Goal: Task Accomplishment & Management: Manage account settings

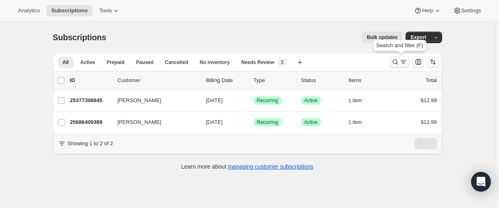
click at [396, 60] on icon "Search and filter results" at bounding box center [395, 61] width 5 height 5
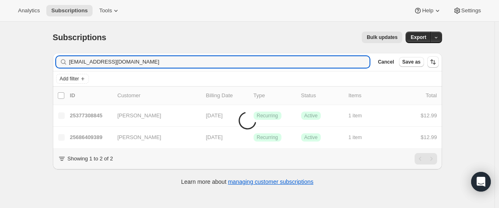
type input "[EMAIL_ADDRESS][DOMAIN_NAME]"
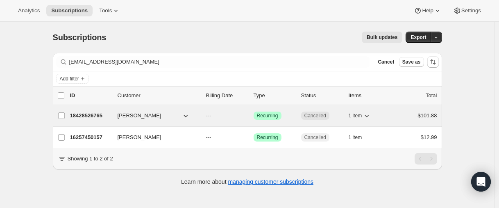
click at [92, 117] on p "18428526765" at bounding box center [90, 115] width 41 height 8
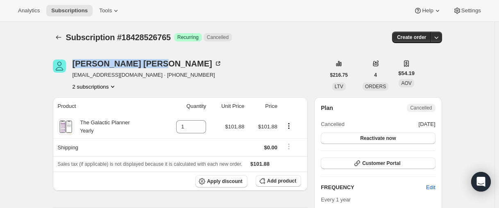
drag, startPoint x: 72, startPoint y: 60, endPoint x: 2, endPoint y: 69, distance: 70.2
click at [129, 64] on div "[PERSON_NAME] [EMAIL_ADDRESS][DOMAIN_NAME] · [PHONE_NUMBER] 2 subscriptions" at bounding box center [189, 74] width 272 height 31
copy div "[PERSON_NAME]"
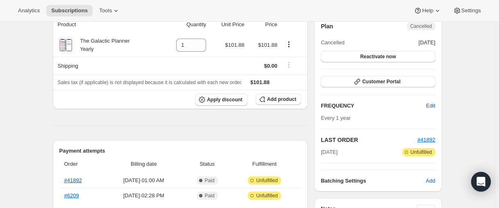
scroll to position [82, 0]
click at [73, 180] on link "#41892" at bounding box center [73, 180] width 18 height 6
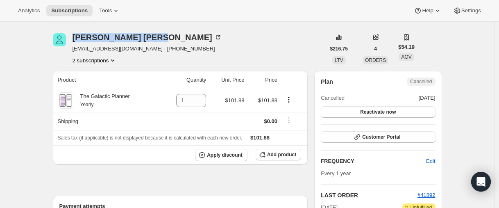
scroll to position [0, 0]
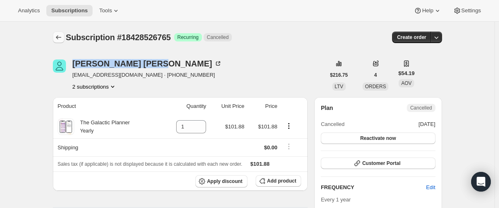
click at [59, 41] on button "Subscriptions" at bounding box center [58, 37] width 11 height 11
